Goal: Check status: Check status

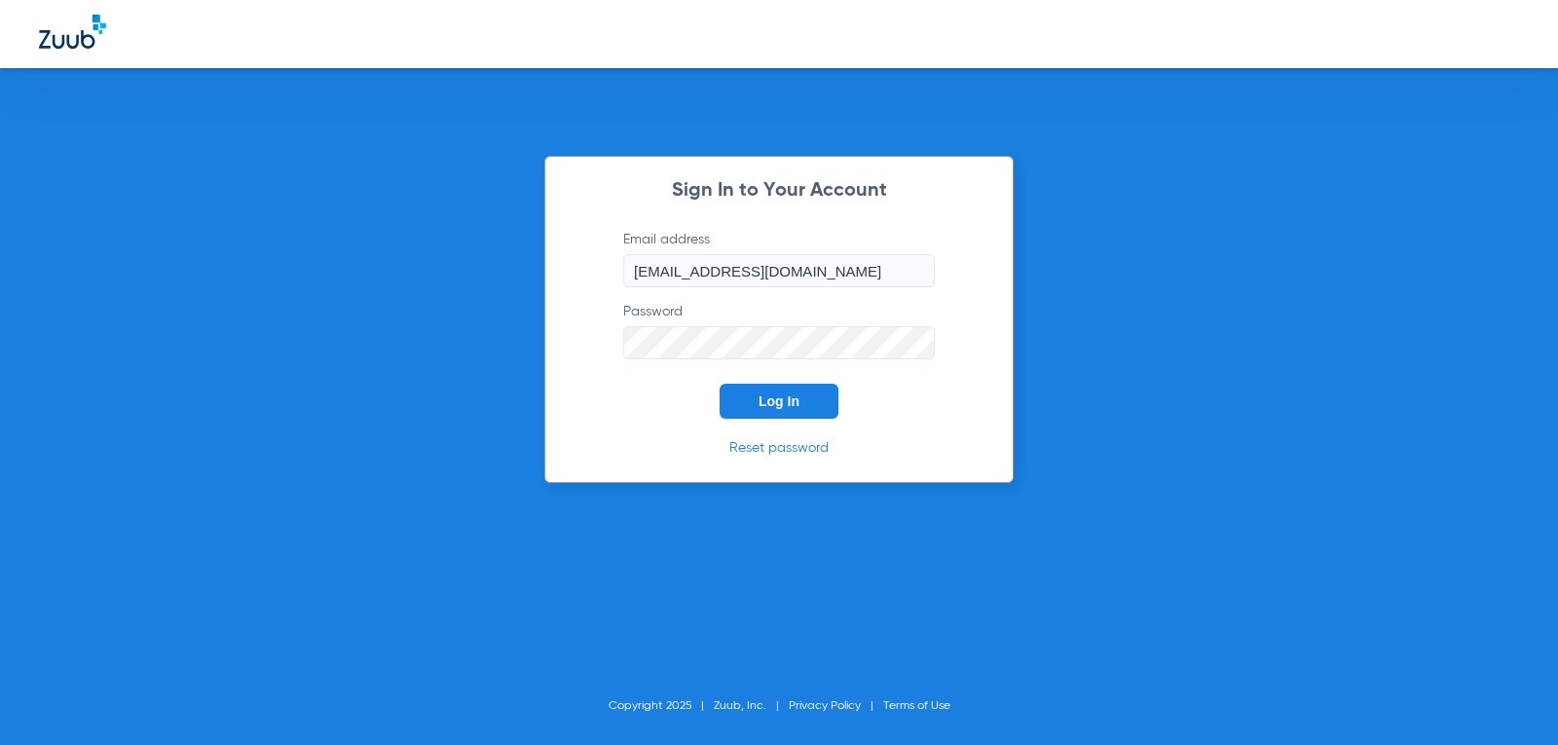
click at [763, 394] on span "Log In" at bounding box center [778, 401] width 41 height 16
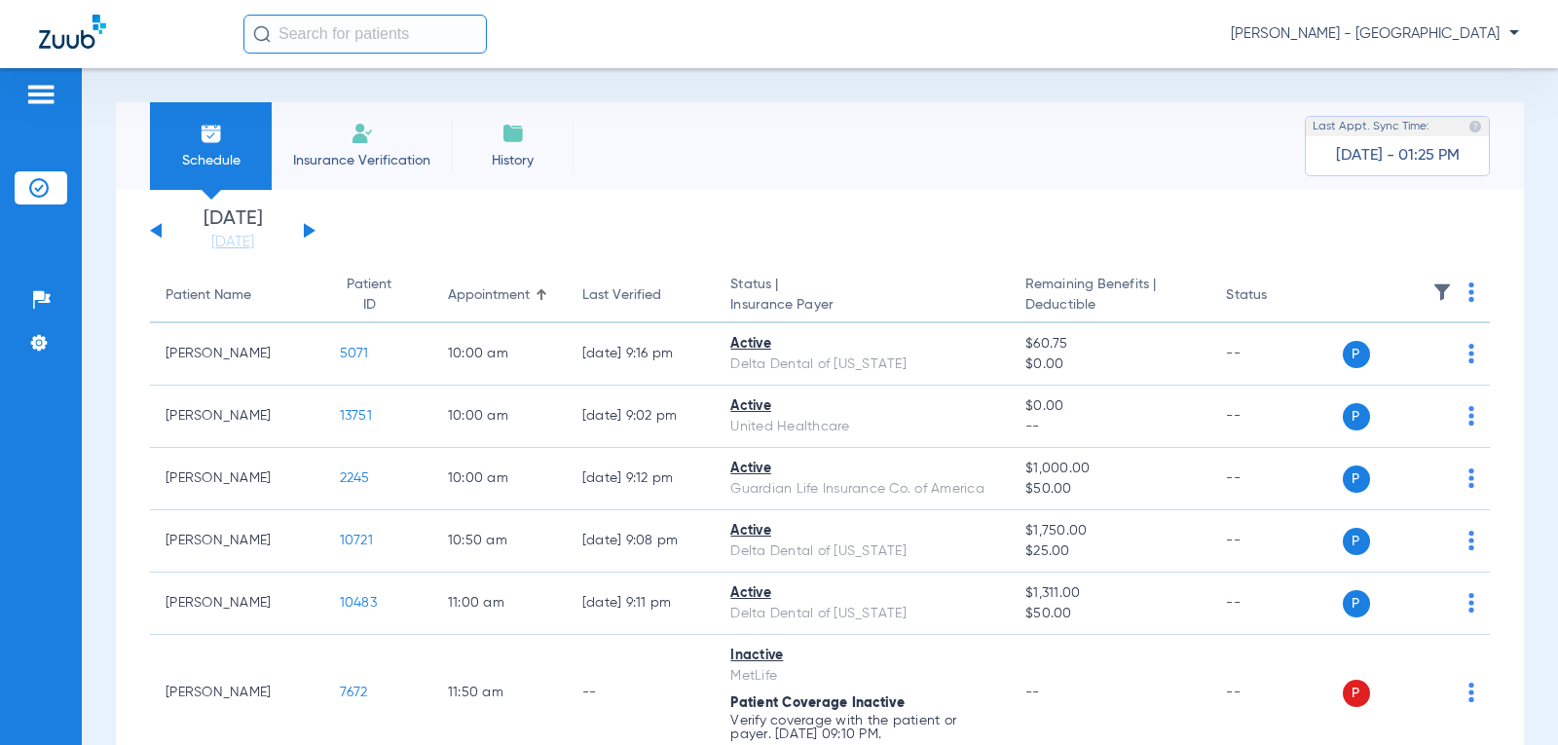
click at [308, 231] on button at bounding box center [310, 230] width 12 height 15
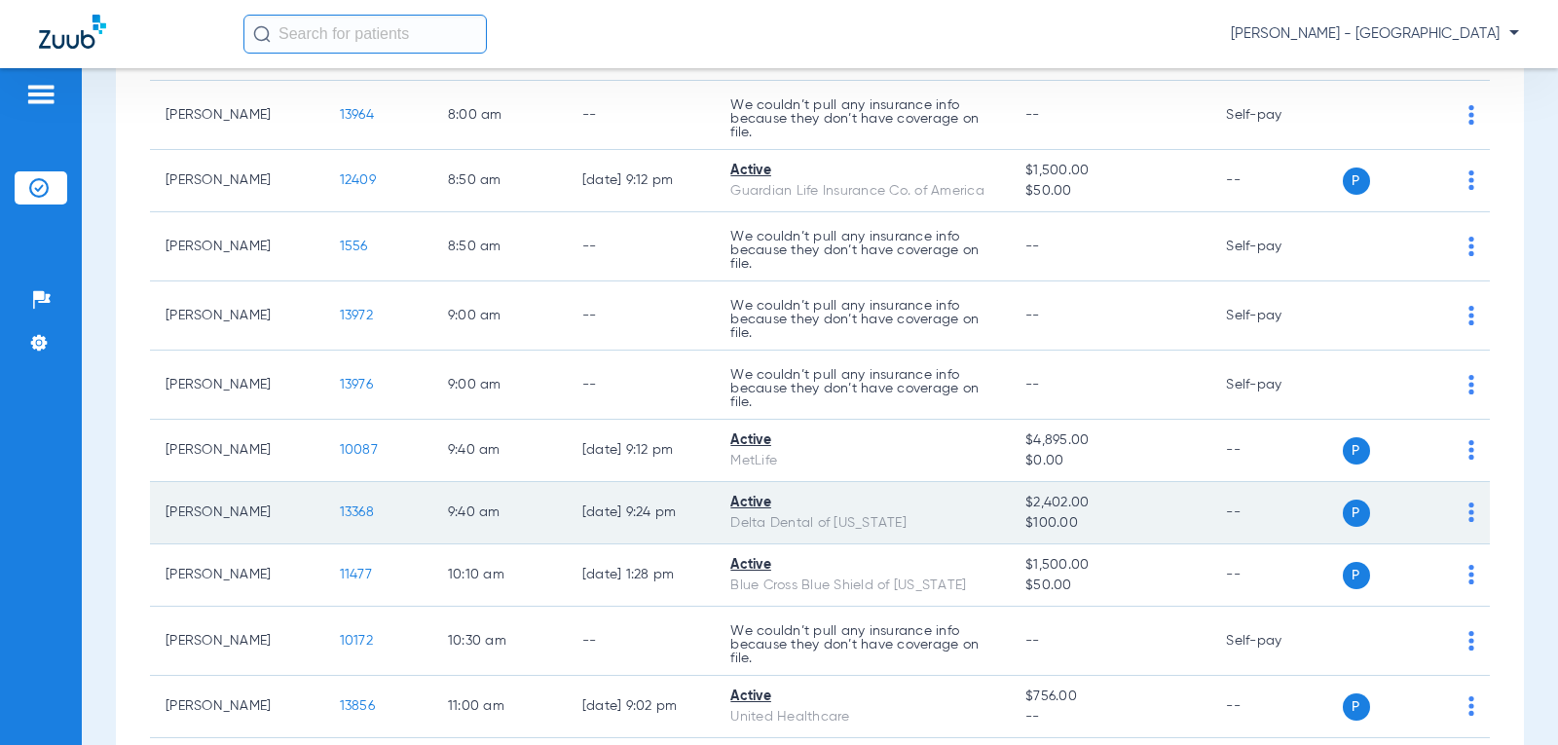
scroll to position [389, 0]
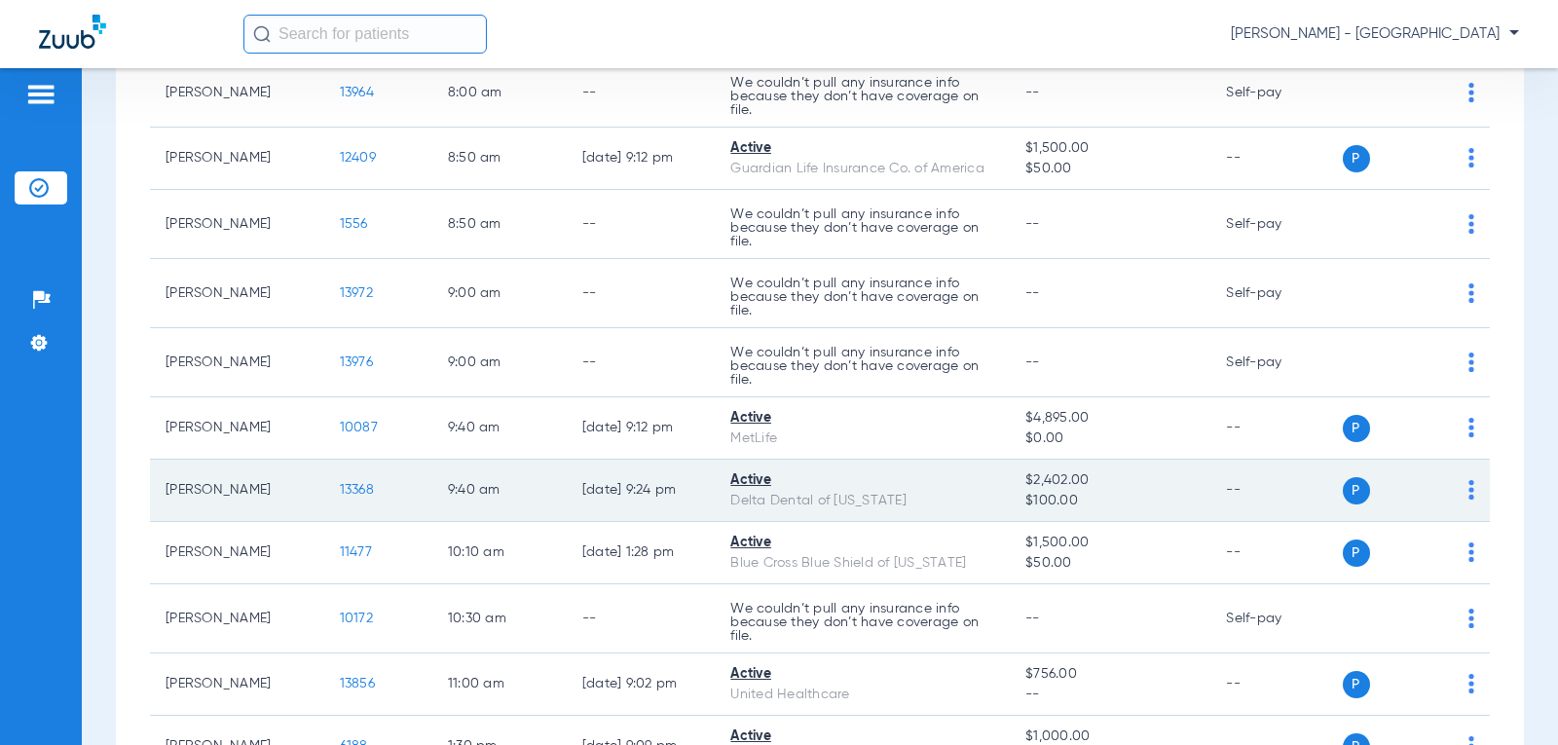
click at [344, 488] on span "13368" at bounding box center [357, 490] width 34 height 14
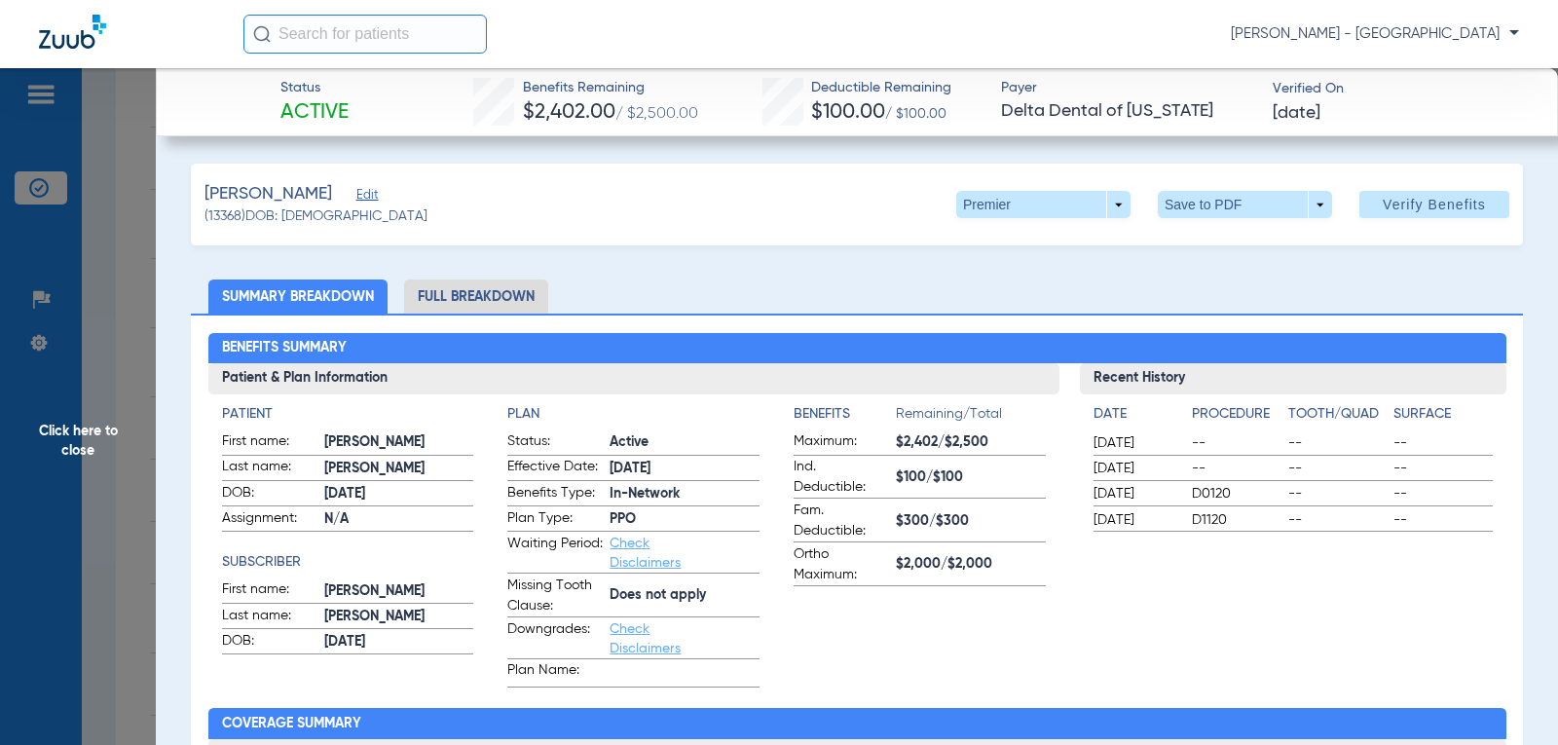
click at [67, 429] on span "Click here to close" at bounding box center [78, 440] width 156 height 745
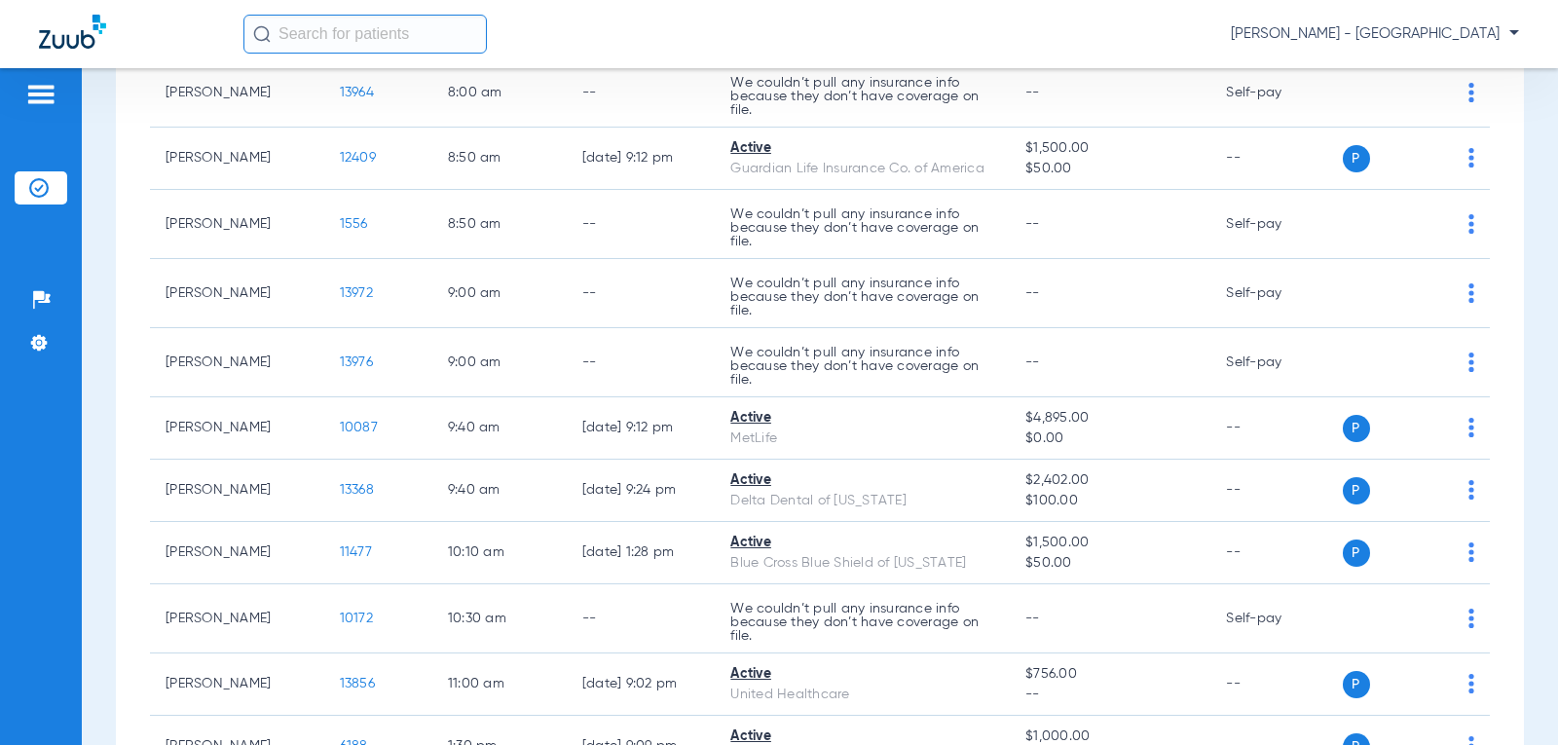
click at [316, 42] on input "text" at bounding box center [364, 34] width 243 height 39
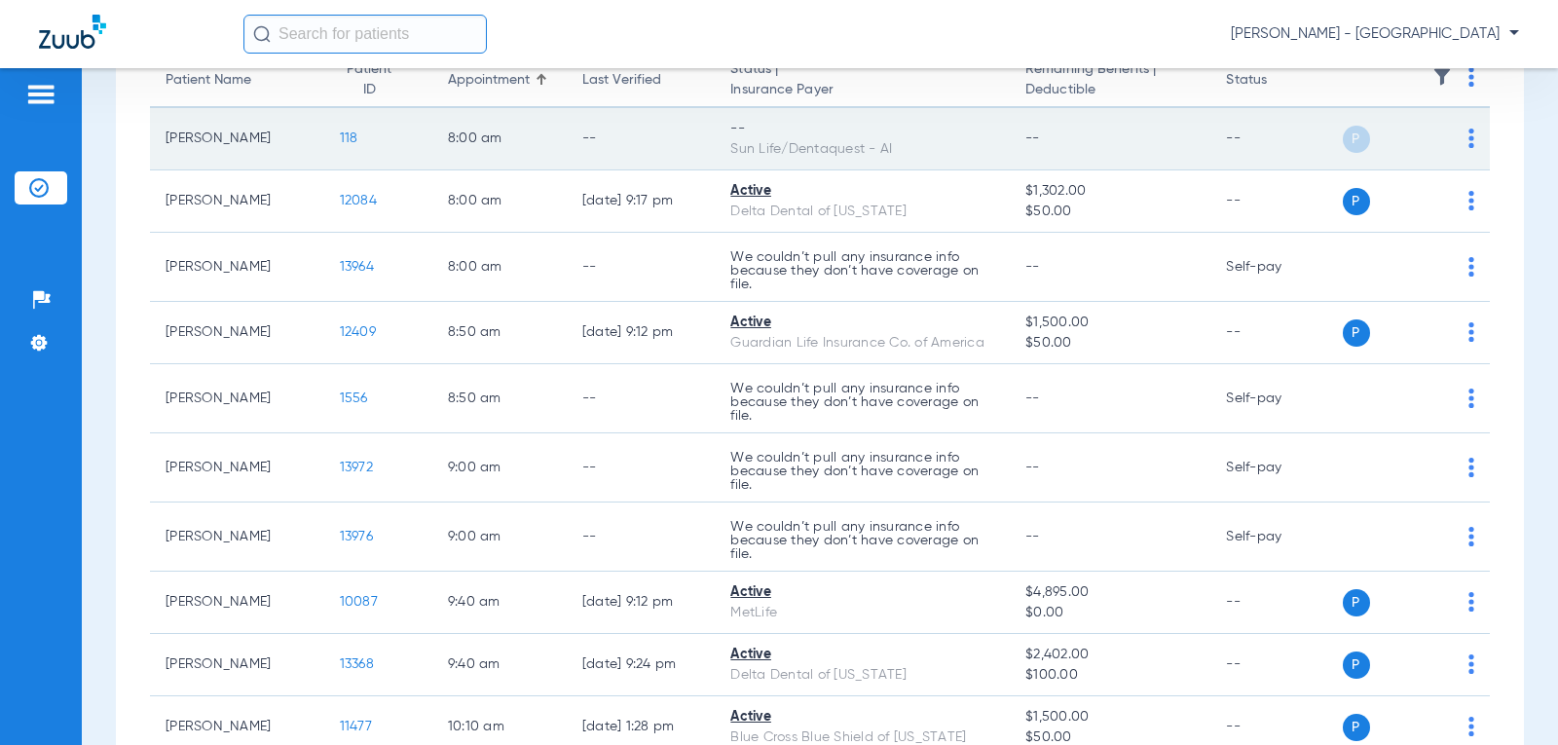
scroll to position [0, 0]
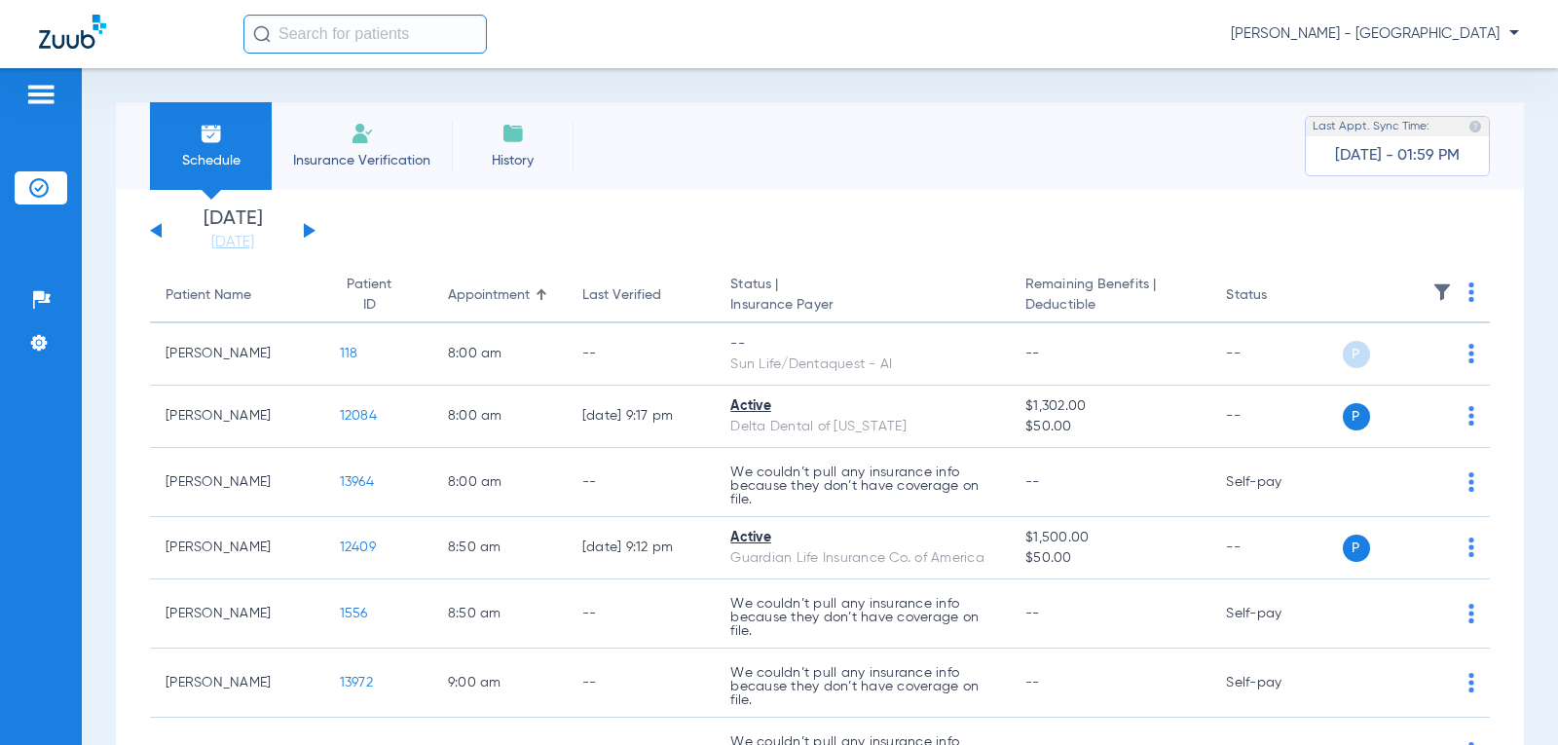
click at [155, 228] on button at bounding box center [156, 230] width 12 height 15
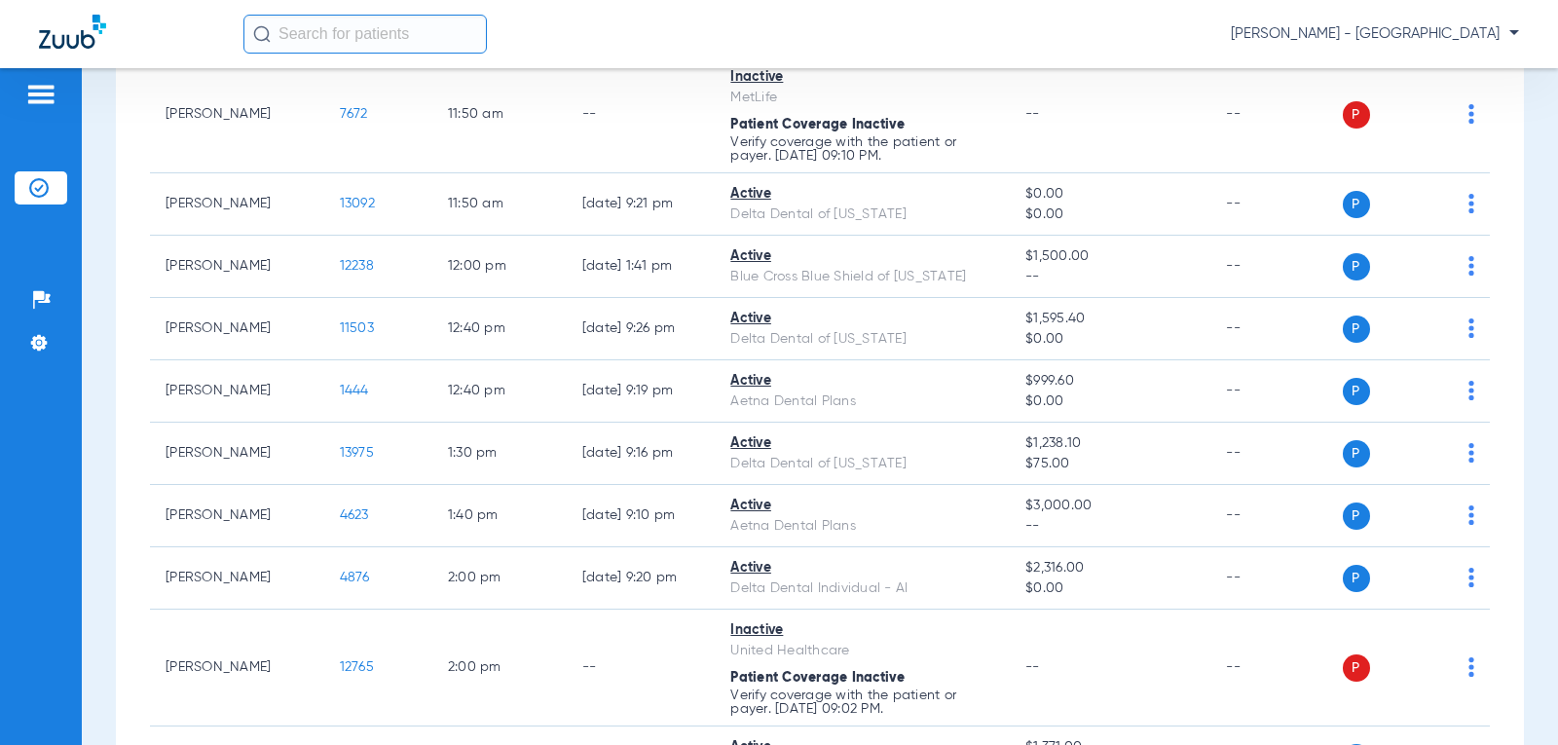
scroll to position [514, 0]
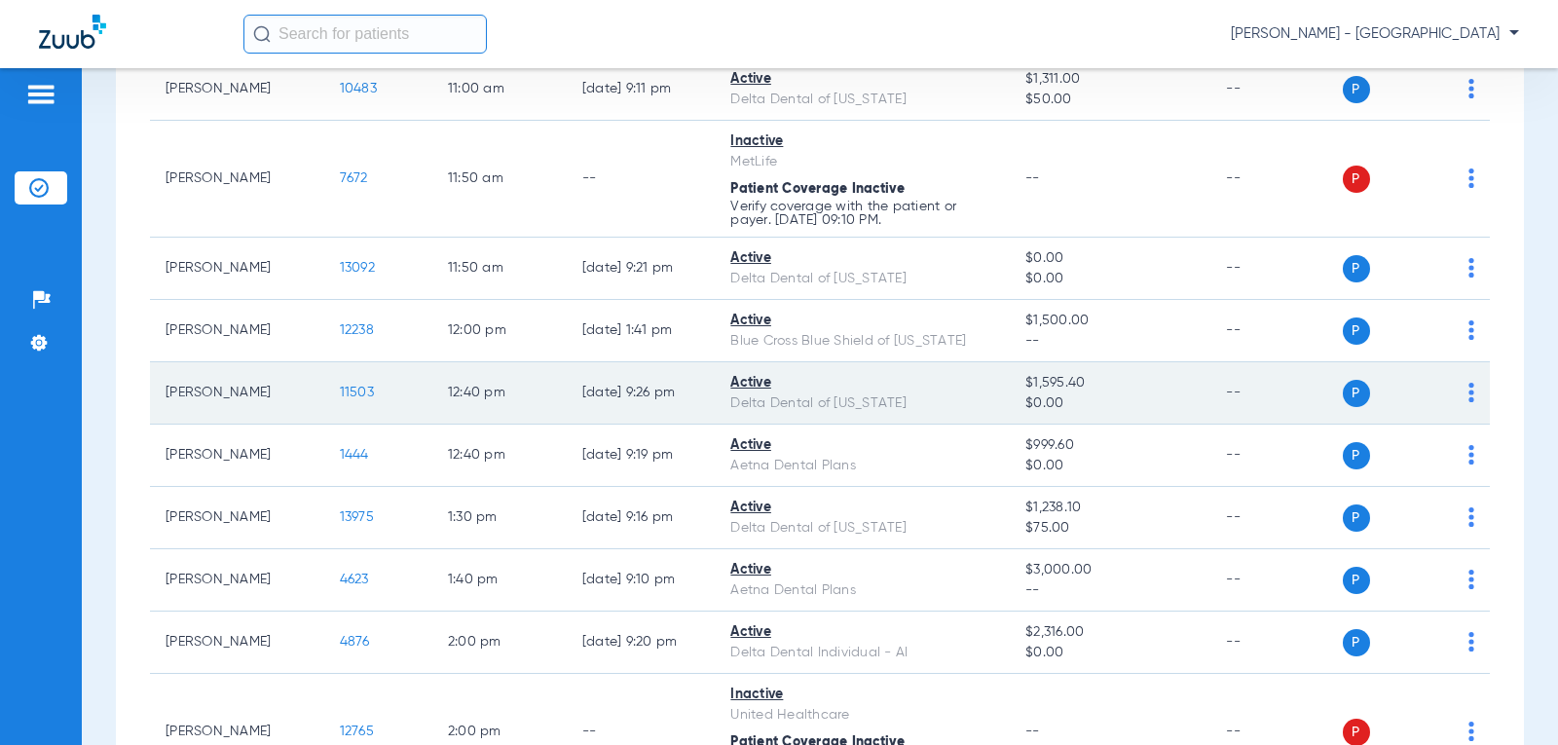
click at [340, 394] on span "11503" at bounding box center [357, 393] width 34 height 14
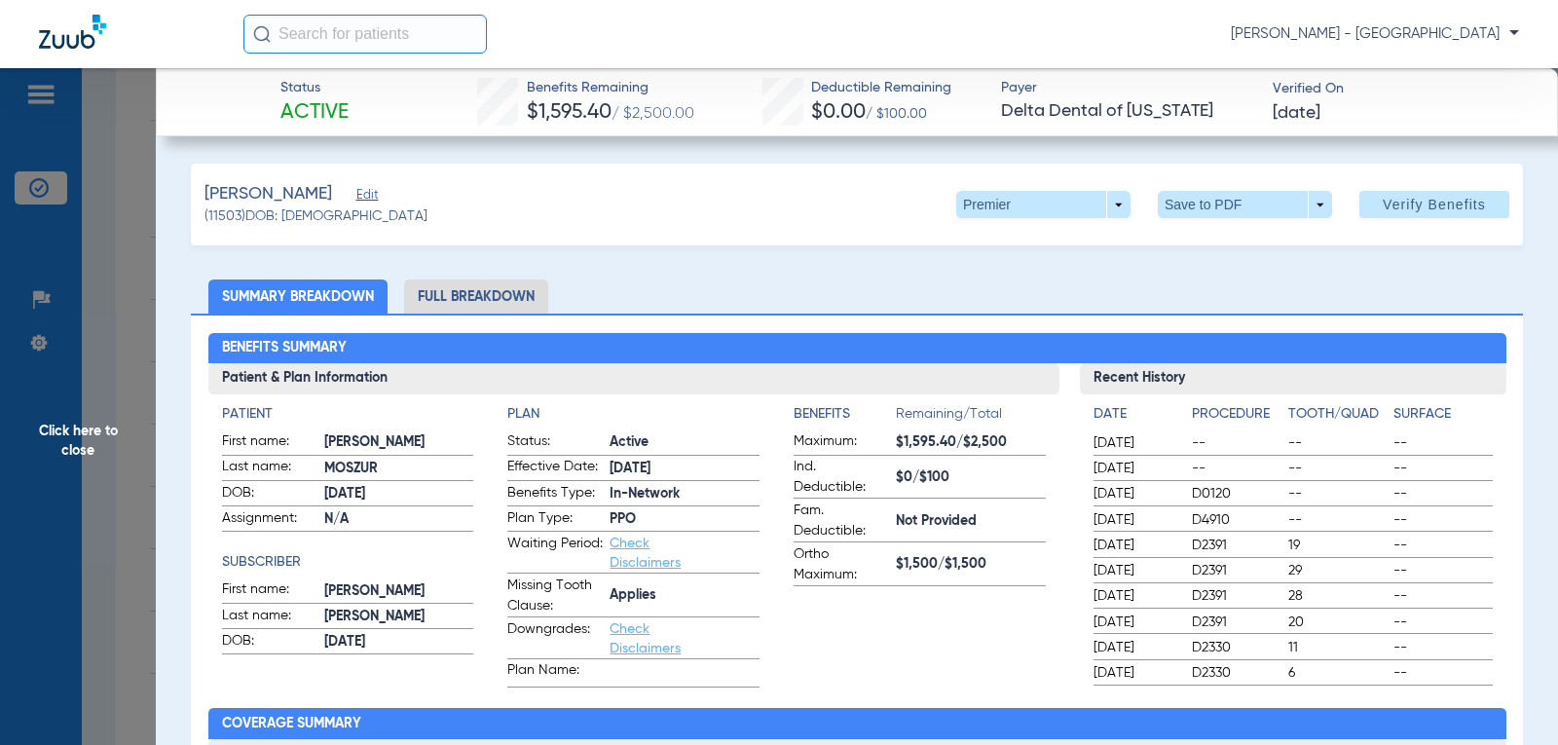
scroll to position [473, 0]
